Goal: Task Accomplishment & Management: Manage account settings

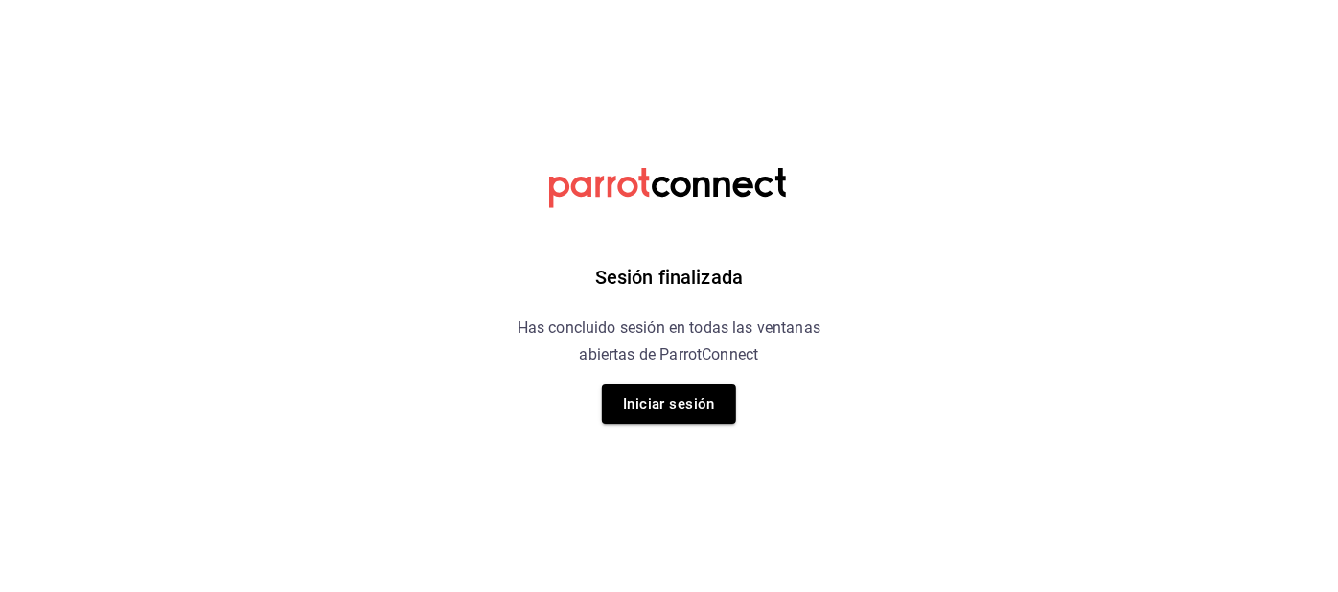
click at [657, 420] on button "Iniciar sesión" at bounding box center [669, 404] width 134 height 40
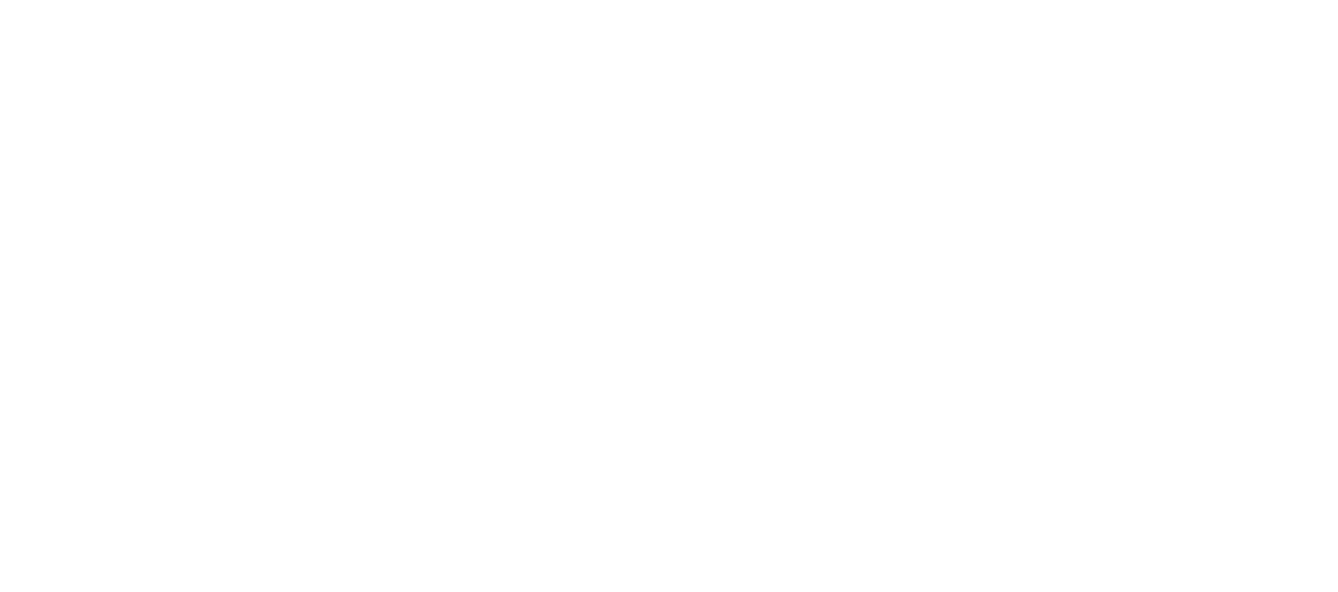
click at [650, 0] on html at bounding box center [669, 0] width 1338 height 0
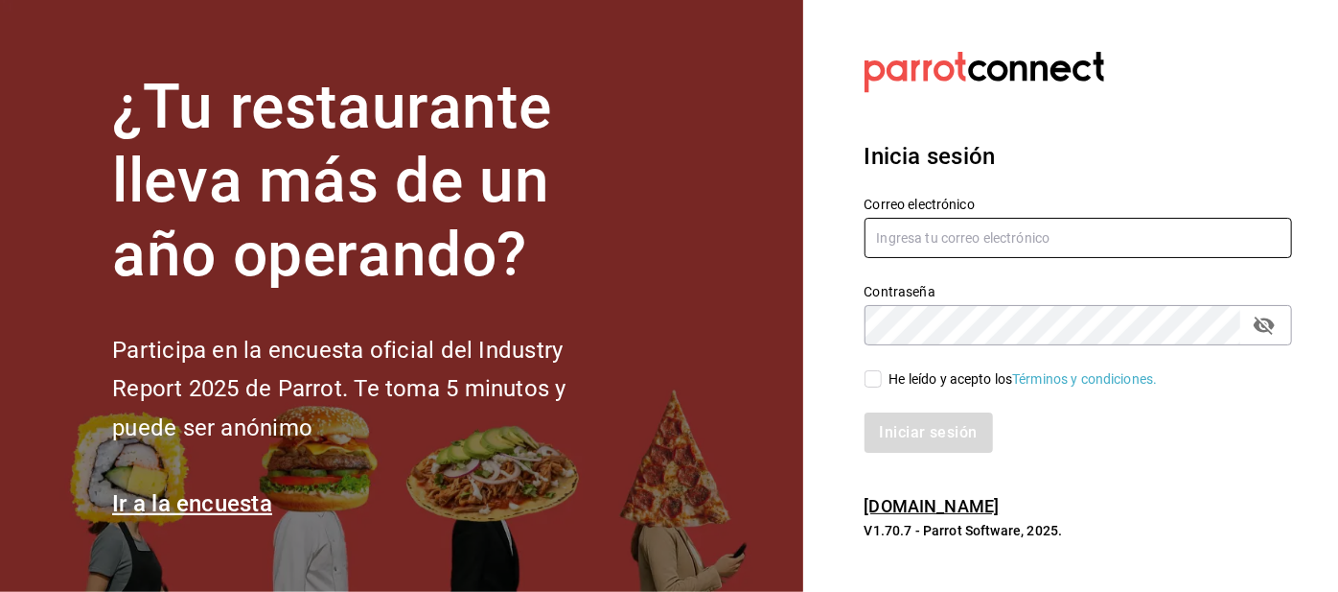
click at [920, 258] on input "text" at bounding box center [1079, 238] width 429 height 40
type input "Irenehernandezalvarado@outlook.com"
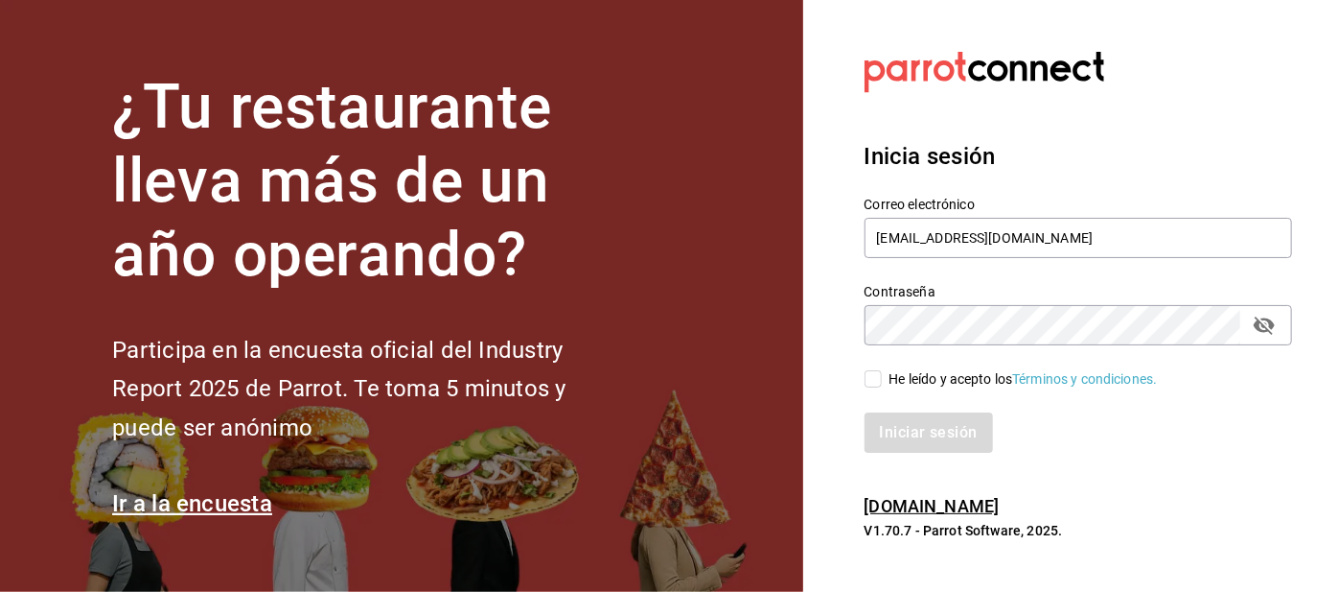
click at [881, 387] on input "He leído y acepto los Términos y condiciones." at bounding box center [873, 378] width 17 height 17
checkbox input "true"
click at [895, 453] on button "Iniciar sesión" at bounding box center [930, 432] width 130 height 40
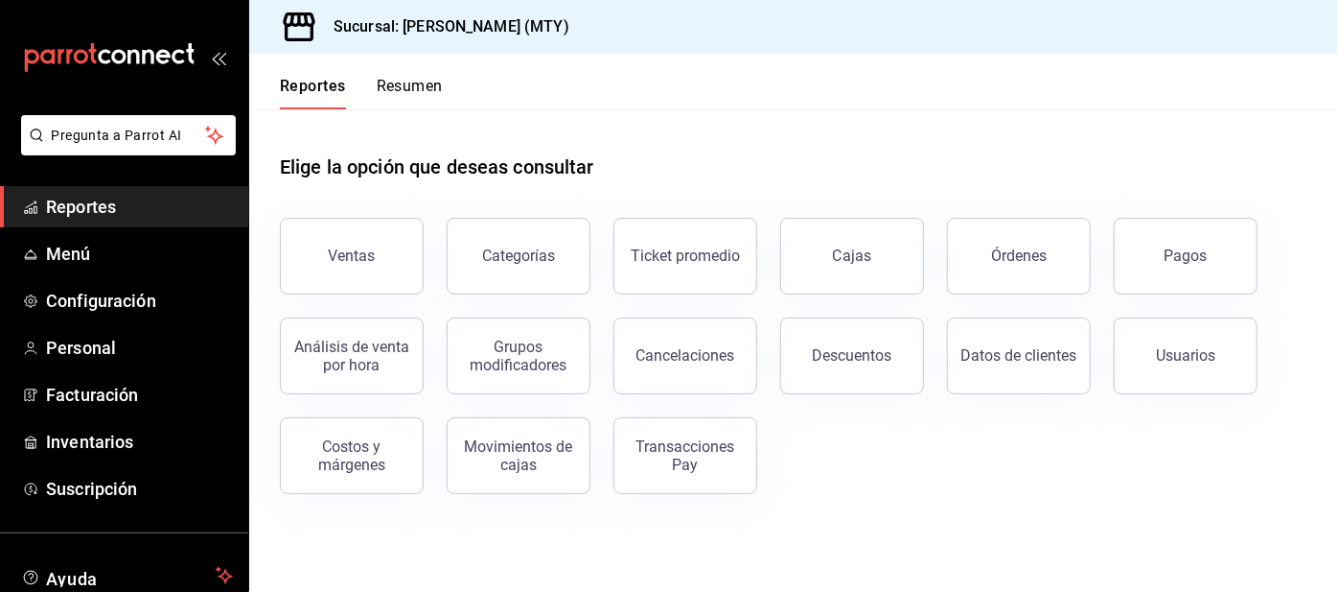
click at [393, 90] on button "Resumen" at bounding box center [410, 93] width 66 height 33
click at [407, 91] on html "Pregunta a Parrot AI Reportes Menú Configuración Personal Facturación Inventari…" at bounding box center [669, 296] width 1338 height 592
click at [414, 93] on html "Pregunta a Parrot AI Reportes Menú Configuración Personal Facturación Inventari…" at bounding box center [669, 296] width 1338 height 592
